Goal: Transaction & Acquisition: Purchase product/service

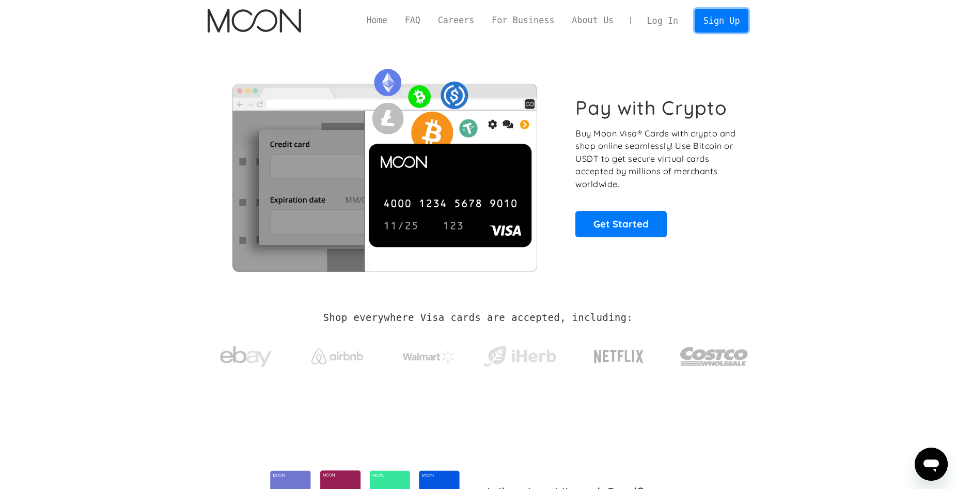
click at [722, 19] on link "Sign Up" at bounding box center [722, 20] width 54 height 23
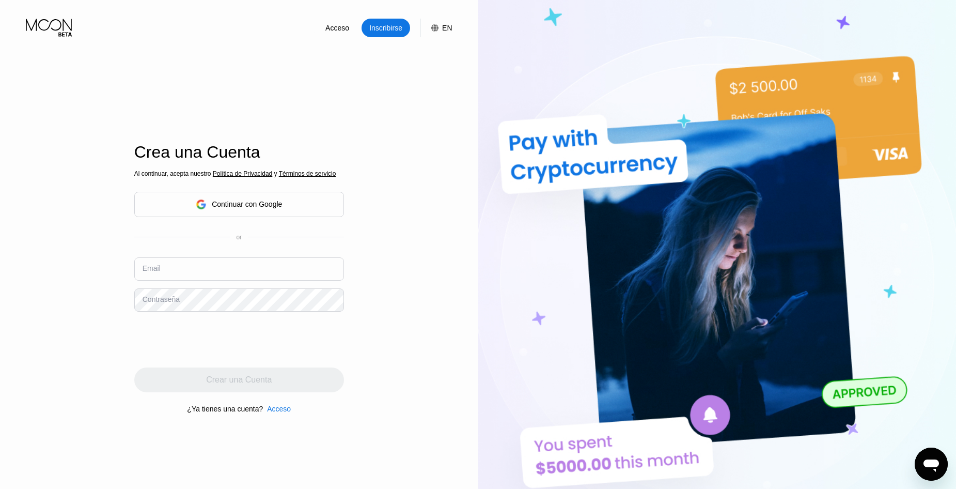
click at [262, 267] on input "text" at bounding box center [239, 268] width 210 height 23
drag, startPoint x: 192, startPoint y: 267, endPoint x: 189, endPoint y: 254, distance: 13.8
click at [193, 268] on input "text" at bounding box center [239, 268] width 210 height 23
paste input "[EMAIL_ADDRESS][DOMAIN_NAME]"
type input "[EMAIL_ADDRESS][DOMAIN_NAME]"
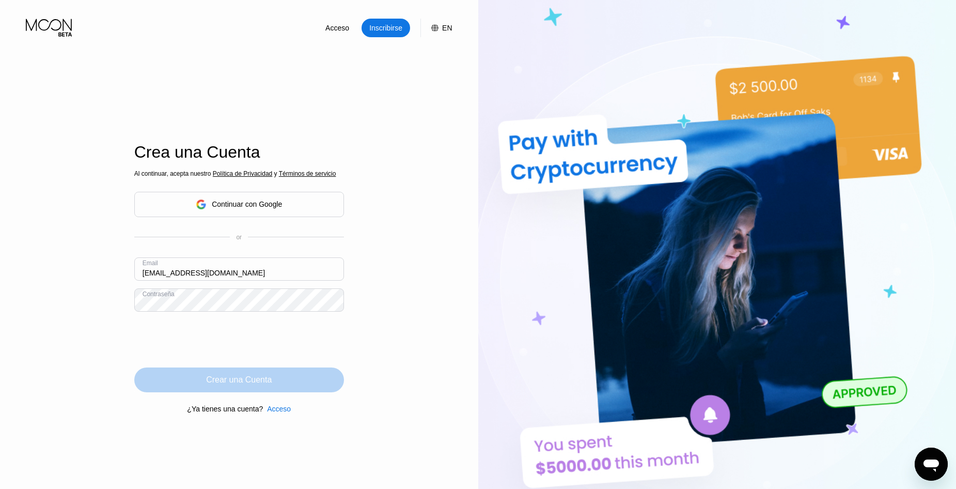
click at [252, 391] on div "Crear una Cuenta" at bounding box center [239, 379] width 210 height 25
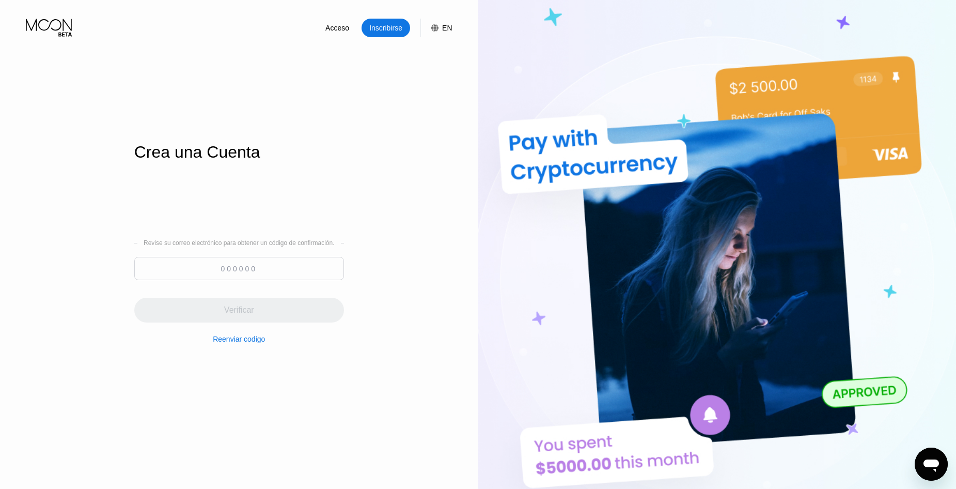
click at [273, 274] on input at bounding box center [239, 268] width 210 height 23
click at [256, 267] on input at bounding box center [239, 268] width 210 height 23
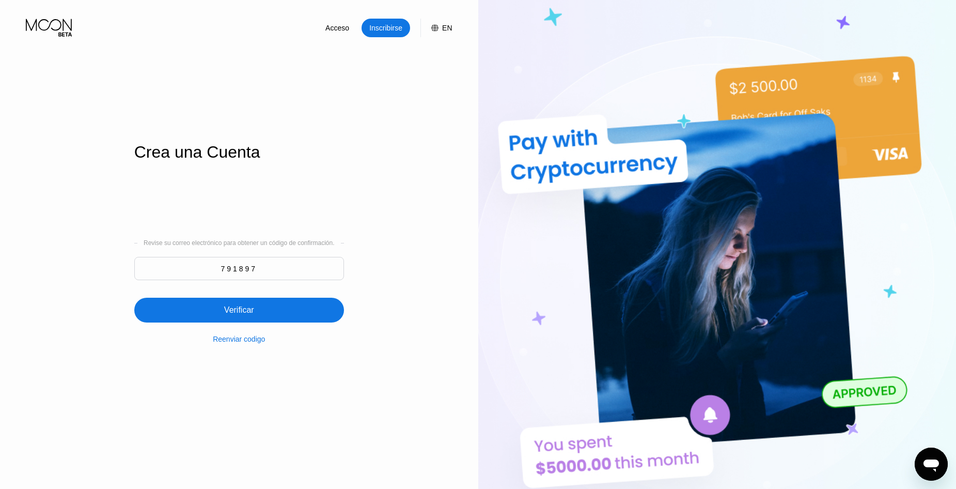
type input "791897"
click at [278, 309] on div "Verificar" at bounding box center [239, 310] width 210 height 25
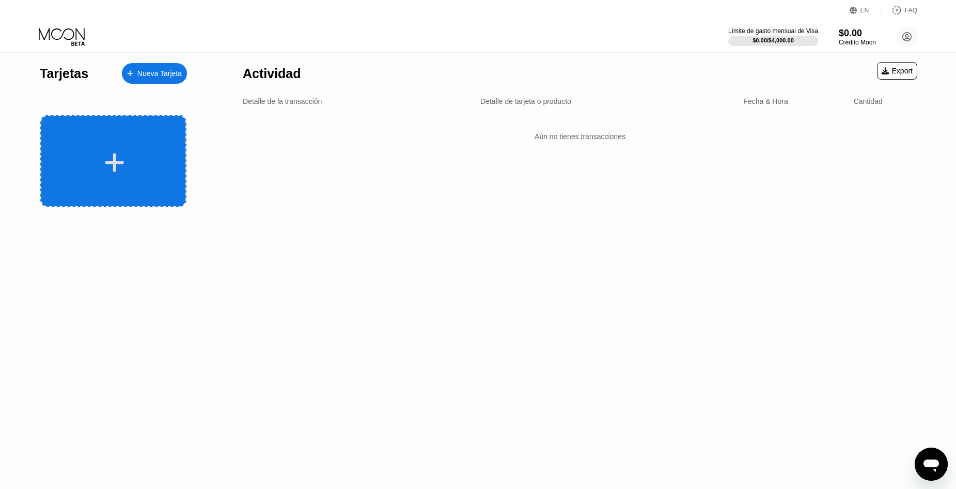
click at [136, 151] on div at bounding box center [115, 162] width 128 height 23
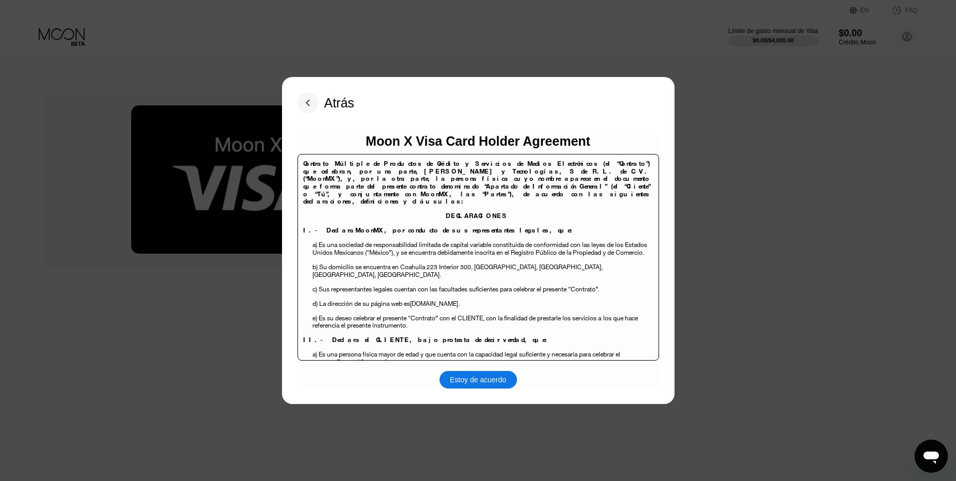
click at [479, 381] on div "Estoy de acuerdo" at bounding box center [478, 379] width 56 height 9
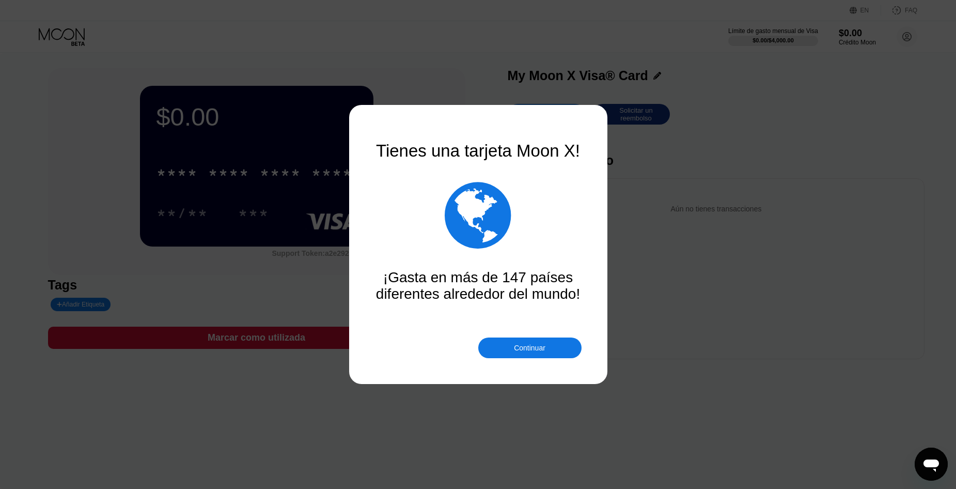
click at [561, 337] on div "Continuar" at bounding box center [529, 347] width 103 height 21
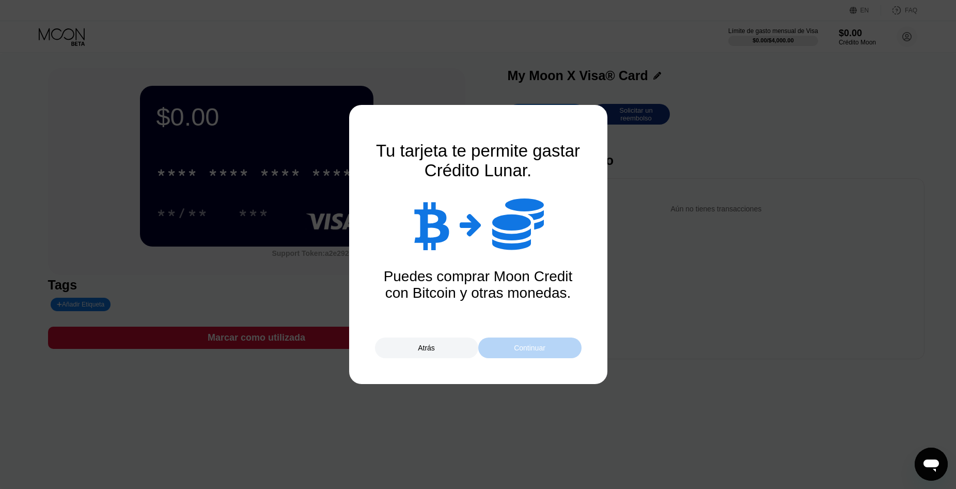
click at [559, 343] on div "Continuar" at bounding box center [529, 347] width 103 height 21
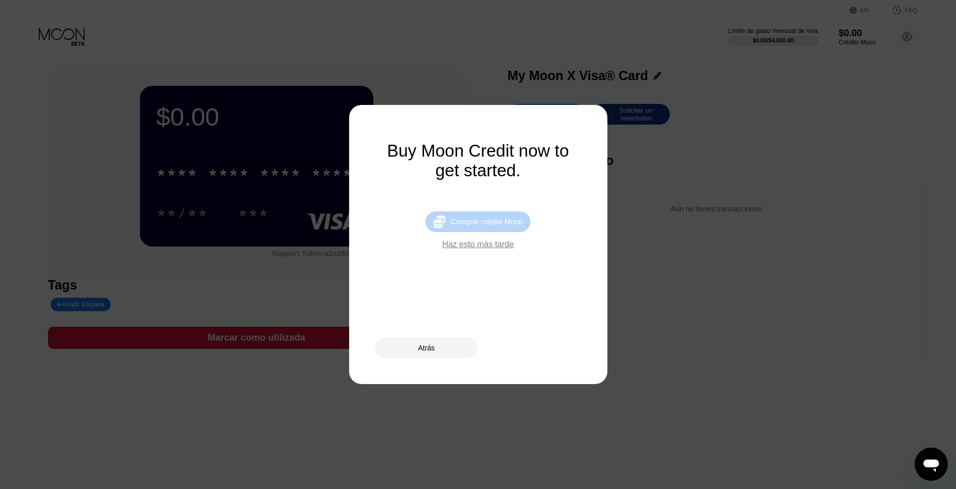
click at [502, 225] on div "Comprar crédito Moon" at bounding box center [487, 221] width 72 height 8
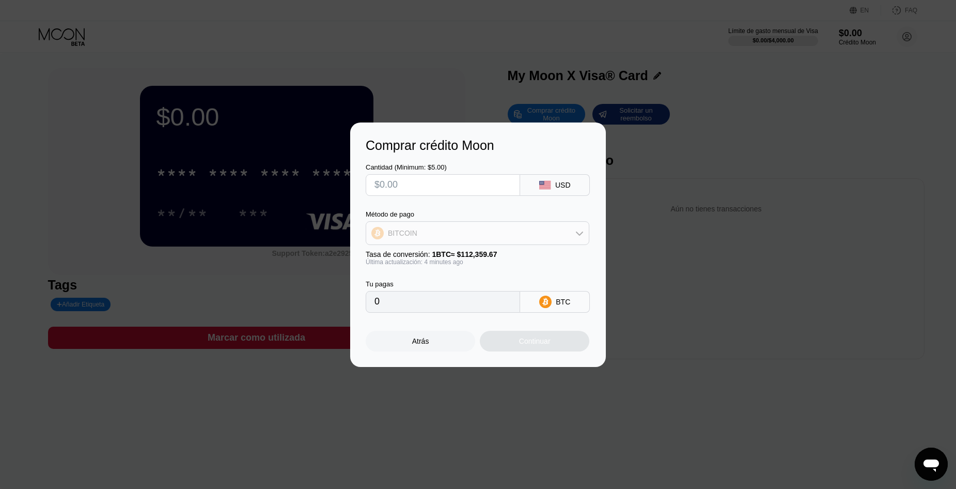
click at [565, 225] on div "BITCOIN" at bounding box center [477, 233] width 223 height 21
click at [458, 282] on div "USDT on TRON" at bounding box center [483, 284] width 195 height 8
type input "0.00"
click at [462, 190] on input "text" at bounding box center [442, 185] width 137 height 21
type input "$500"
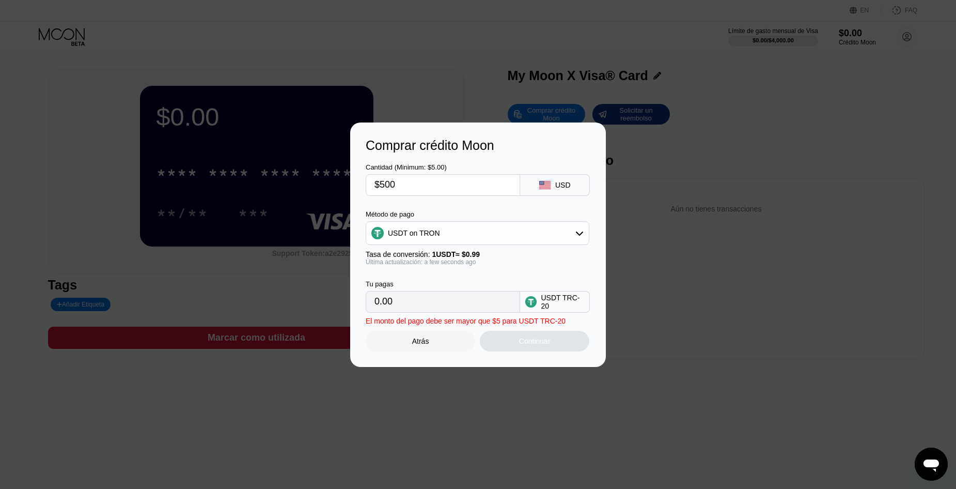
type input "505.05"
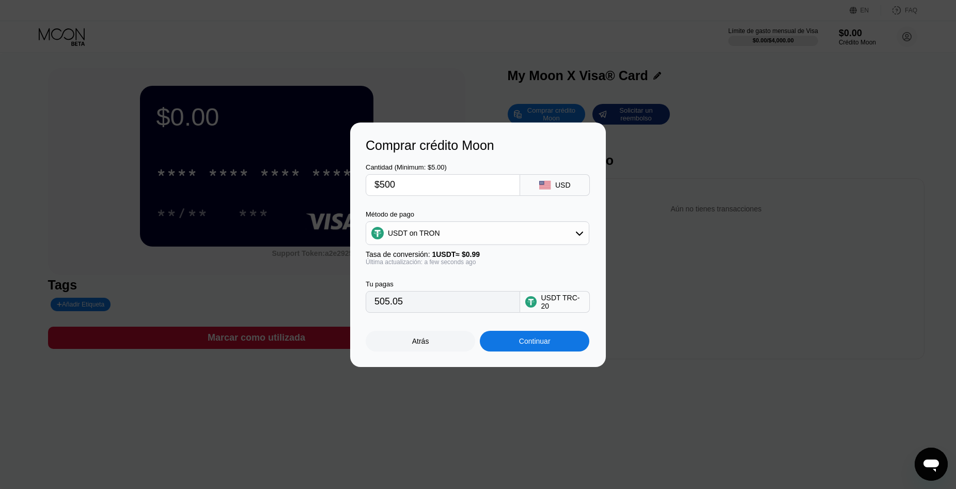
type input "$500"
click at [550, 345] on div "Continuar" at bounding box center [535, 341] width 32 height 8
click at [533, 350] on div "Continuar" at bounding box center [535, 341] width 110 height 21
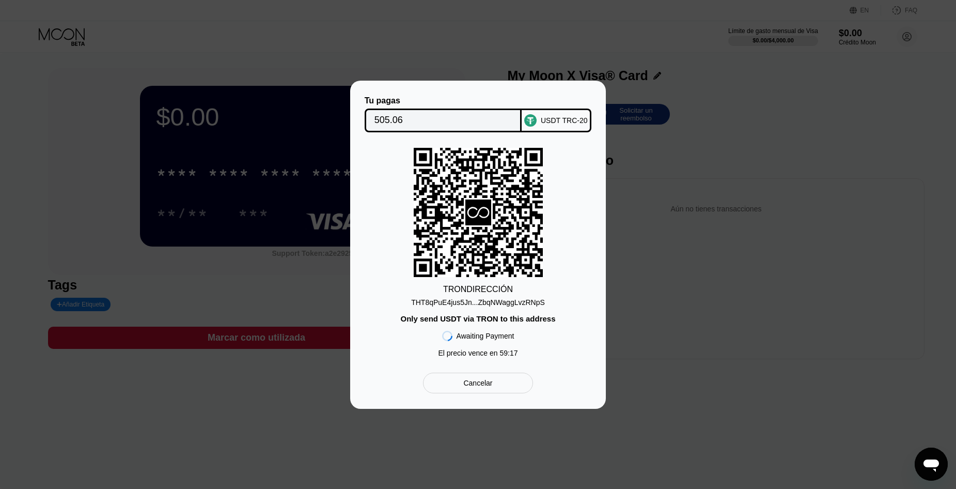
click at [521, 304] on div "THT8qPuE4jus5Jn...ZbqNWaggLvzRNpS" at bounding box center [478, 302] width 134 height 8
click at [498, 304] on div "THT8qPuE4jus5Jn...ZbqNWaggLvzRNpS" at bounding box center [478, 302] width 134 height 8
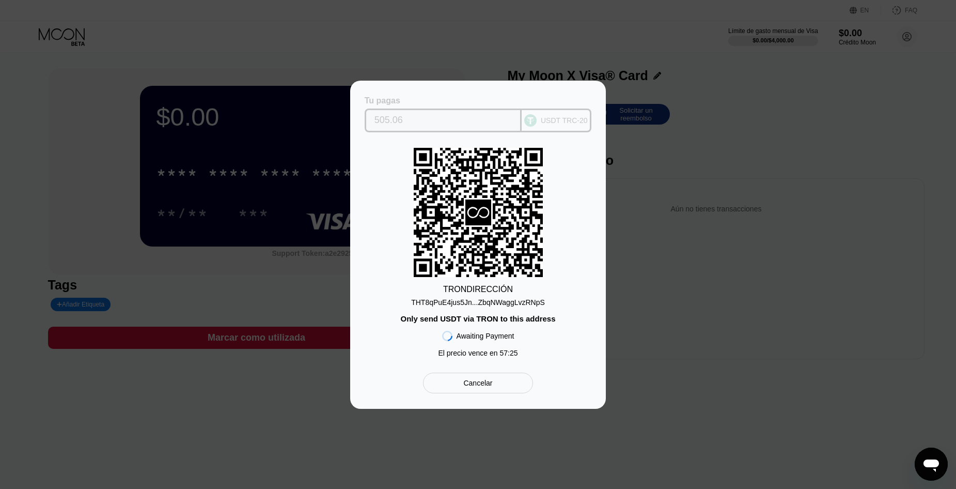
drag, startPoint x: 405, startPoint y: 118, endPoint x: 360, endPoint y: 118, distance: 45.5
click at [360, 118] on div "Tu pagas 505.06 USDT TRC-20 TRON DIRECCIÓN THT8qPuE4jus5Jn...ZbqNWaggLvzRNpS On…" at bounding box center [478, 245] width 256 height 328
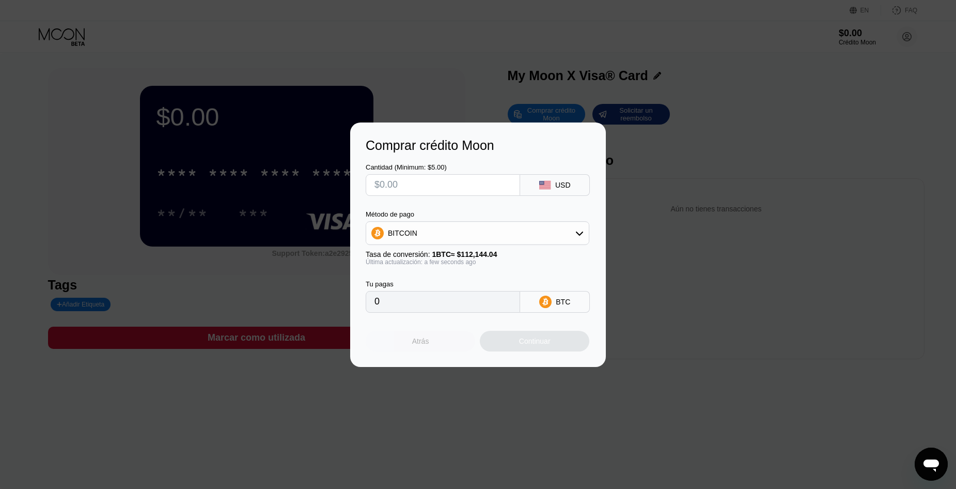
click at [467, 348] on div "Atrás" at bounding box center [421, 341] width 110 height 21
click at [430, 351] on div "Atrás" at bounding box center [421, 341] width 110 height 21
click at [459, 342] on div "Atrás" at bounding box center [421, 341] width 110 height 21
click at [427, 345] on div "Atrás" at bounding box center [420, 341] width 17 height 8
click at [457, 340] on div "Atrás" at bounding box center [421, 341] width 110 height 21
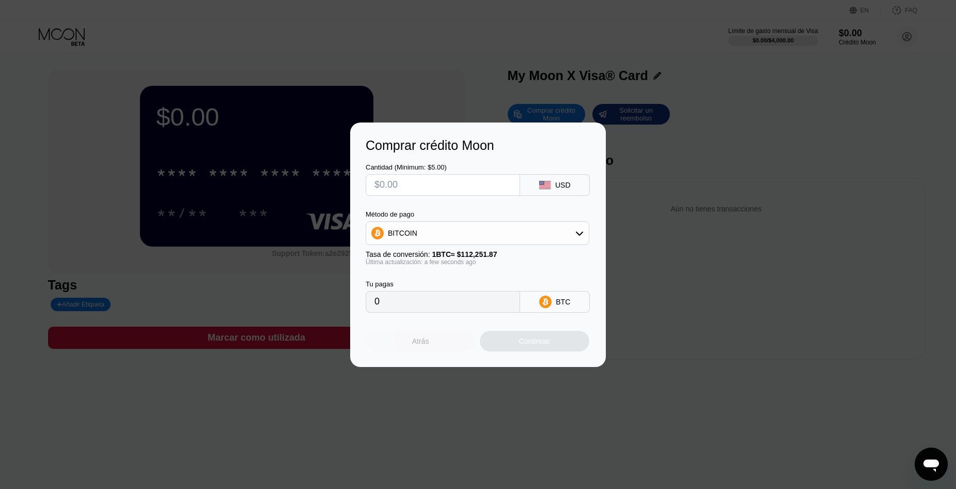
click at [422, 345] on div "Atrás" at bounding box center [420, 341] width 17 height 8
click at [427, 345] on div "Atrás" at bounding box center [420, 341] width 17 height 8
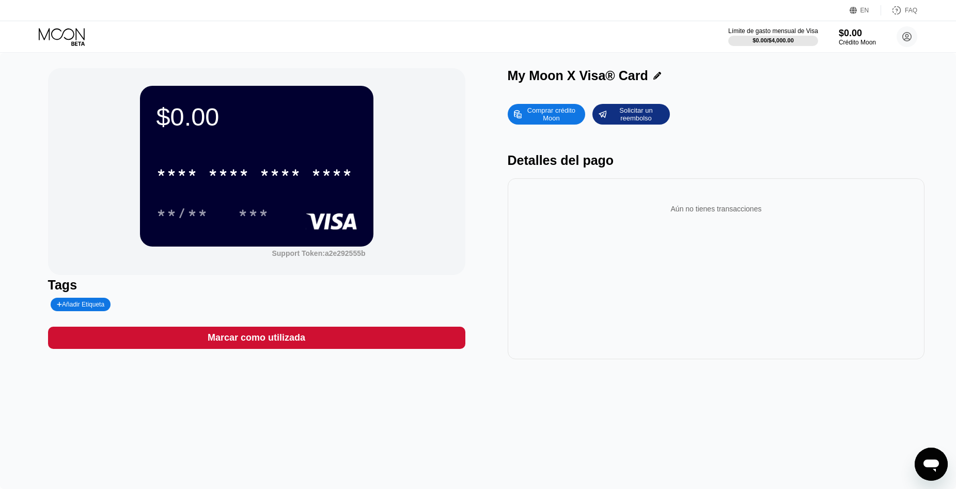
click at [186, 130] on div "$0.00" at bounding box center [257, 116] width 200 height 29
click at [191, 120] on div "$0.00" at bounding box center [257, 116] width 200 height 29
click at [192, 120] on div "$0.00" at bounding box center [257, 116] width 200 height 29
click at [848, 34] on div "$0.00" at bounding box center [857, 32] width 38 height 11
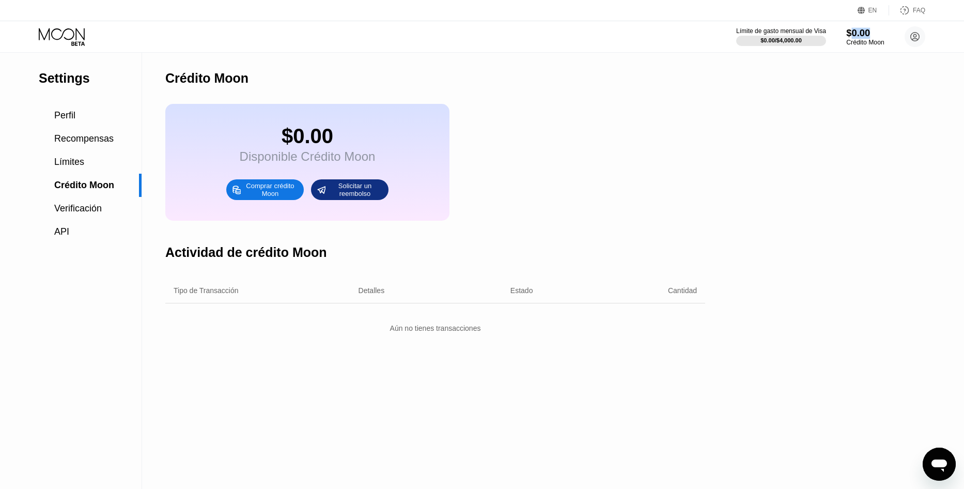
click at [848, 34] on div "$0.00" at bounding box center [865, 32] width 38 height 11
click at [848, 35] on div "$0.00" at bounding box center [857, 32] width 38 height 11
drag, startPoint x: 824, startPoint y: 91, endPoint x: 278, endPoint y: 124, distance: 546.5
click at [815, 93] on div "Settings  Perfil  Recompensas  Límites  Crédito Moon  Verificación  API C…" at bounding box center [478, 271] width 956 height 436
click at [71, 115] on span "Perfil" at bounding box center [64, 115] width 21 height 10
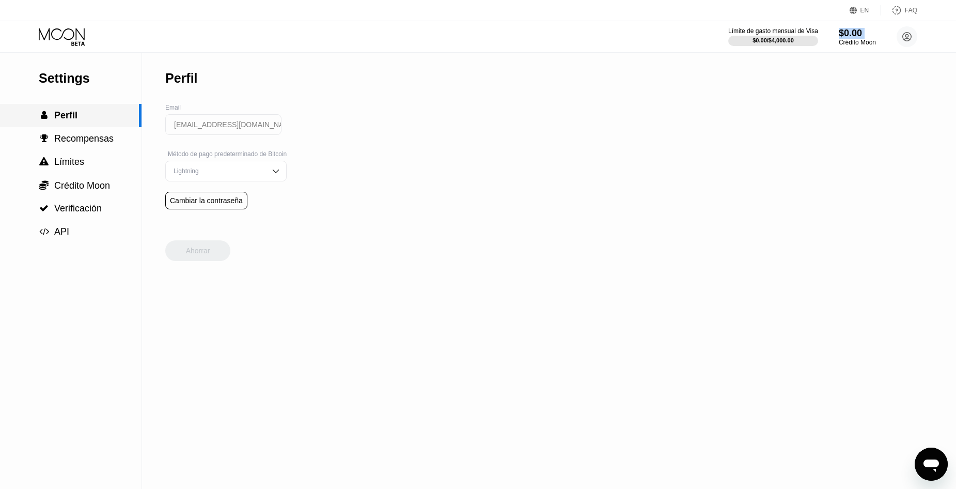
click at [49, 143] on div "" at bounding box center [44, 138] width 10 height 9
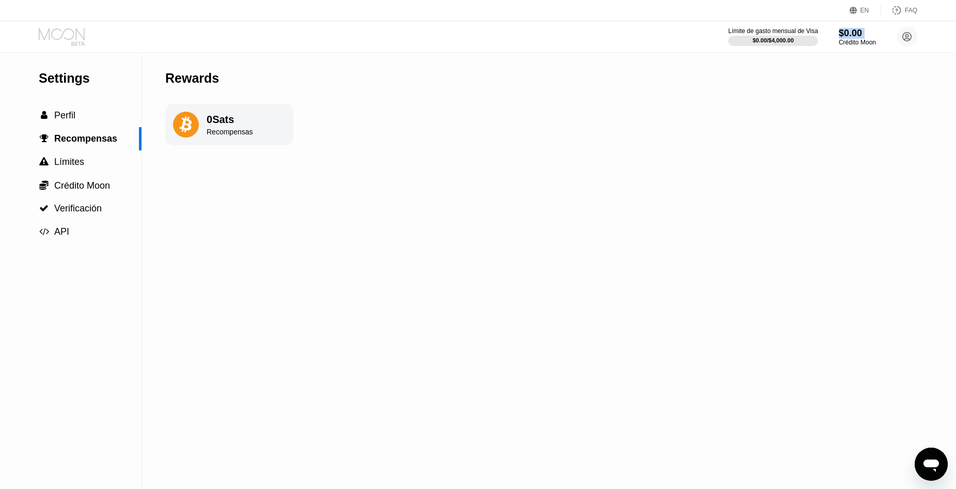
click at [75, 44] on icon at bounding box center [63, 37] width 48 height 18
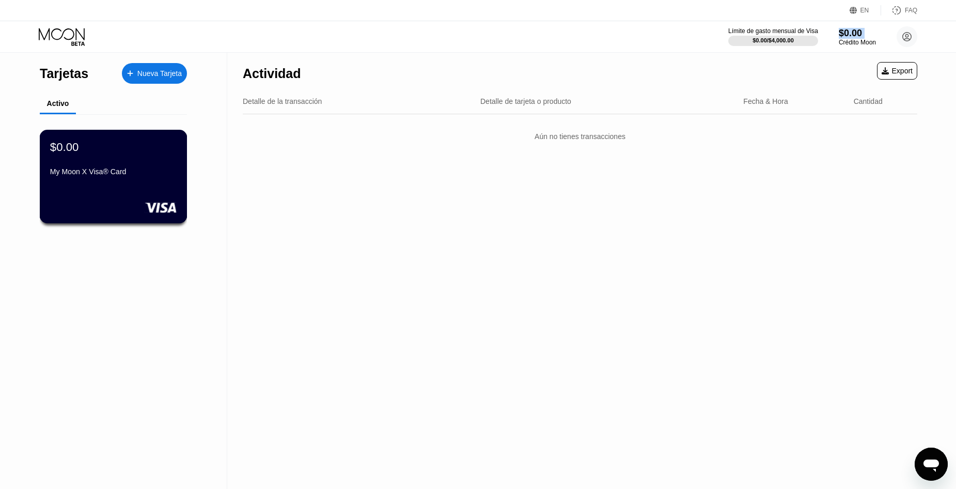
click at [74, 163] on div "$0.00 My Moon X Visa® Card" at bounding box center [113, 160] width 127 height 40
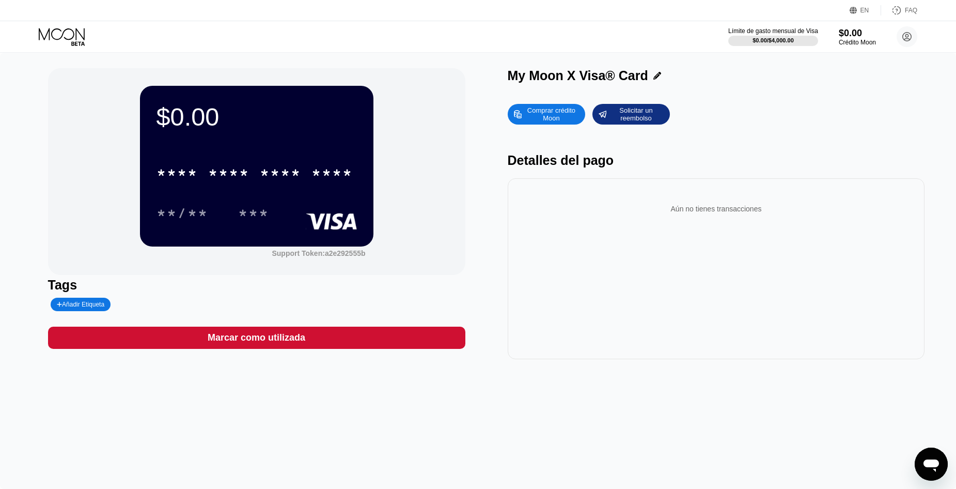
click at [798, 88] on div "My Moon X Visa® Card" at bounding box center [716, 78] width 417 height 20
click at [199, 112] on div "$0.00" at bounding box center [257, 116] width 200 height 29
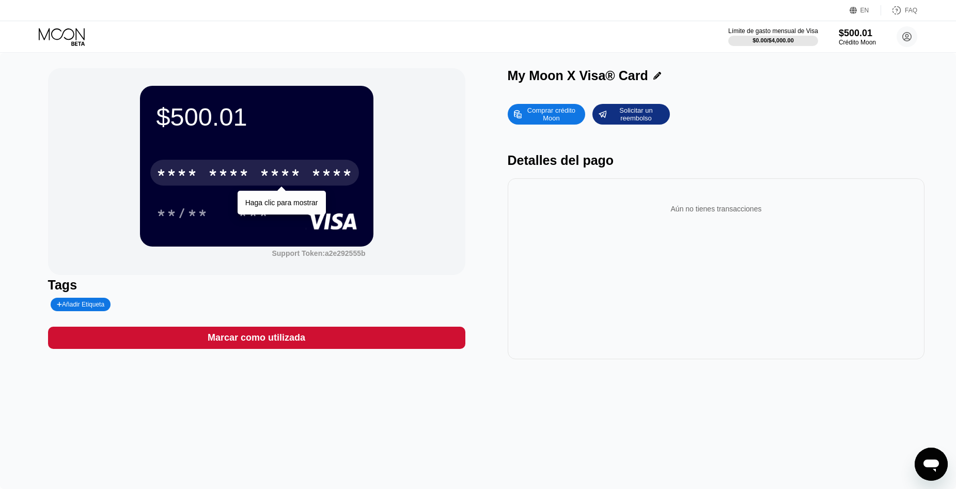
click at [316, 167] on div "****" at bounding box center [331, 174] width 41 height 17
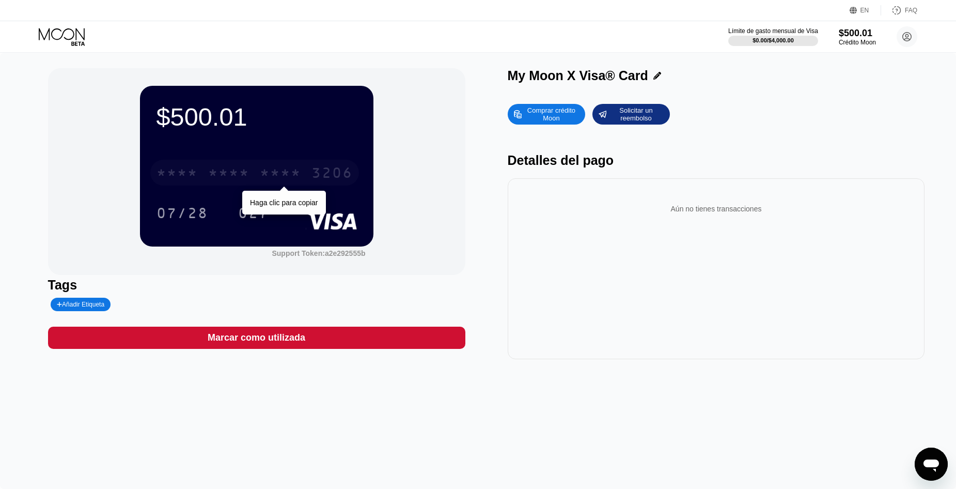
click at [319, 178] on div "3206" at bounding box center [331, 174] width 41 height 17
click at [220, 174] on div "6500" at bounding box center [228, 174] width 41 height 17
